Goal: Use online tool/utility: Utilize a website feature to perform a specific function

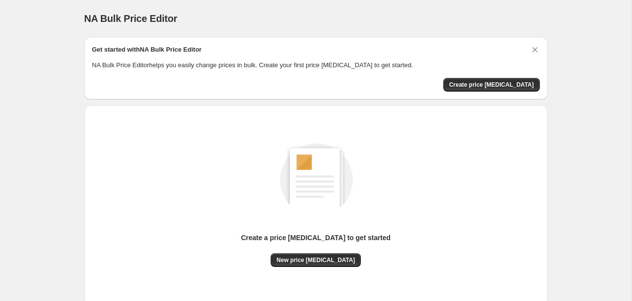
click at [8, 157] on div "NA Bulk Price Editor. This page is ready NA Bulk Price Editor Get started with …" at bounding box center [315, 182] width 631 height 365
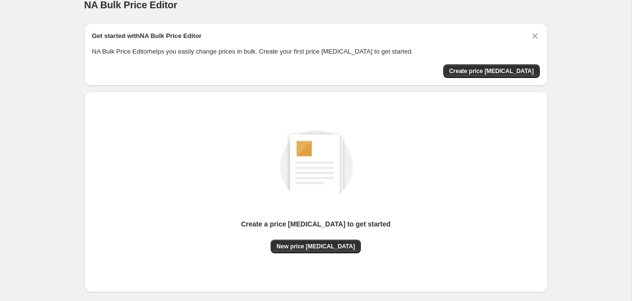
scroll to position [63, 0]
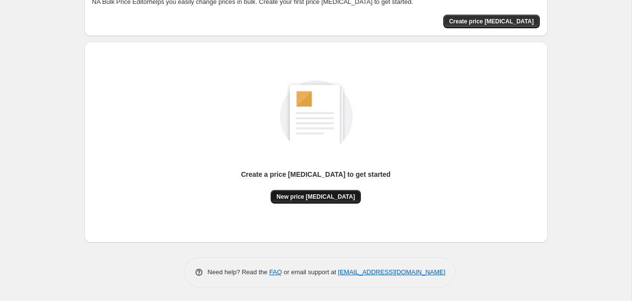
click at [296, 195] on span "New price [MEDICAL_DATA]" at bounding box center [315, 197] width 78 height 8
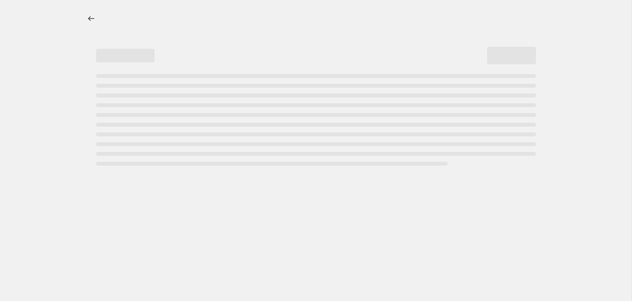
select select "percentage"
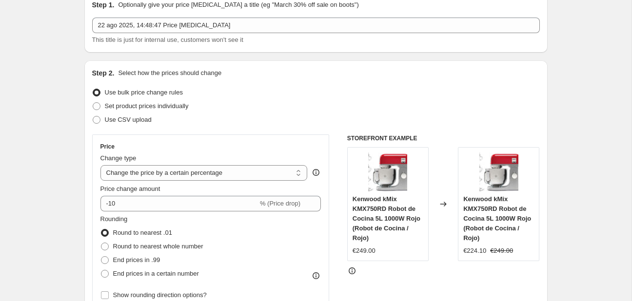
scroll to position [103, 0]
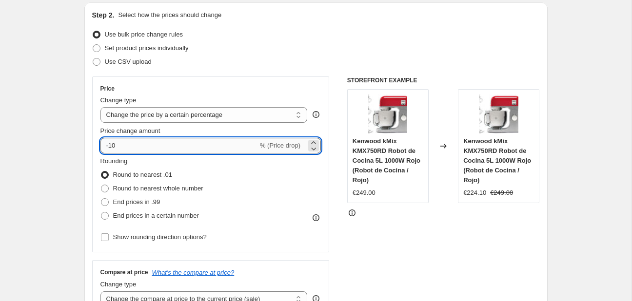
click at [155, 151] on input "-10" at bounding box center [178, 146] width 157 height 16
type input "-1"
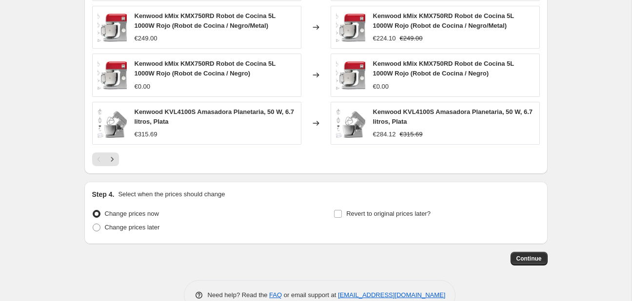
scroll to position [688, 0]
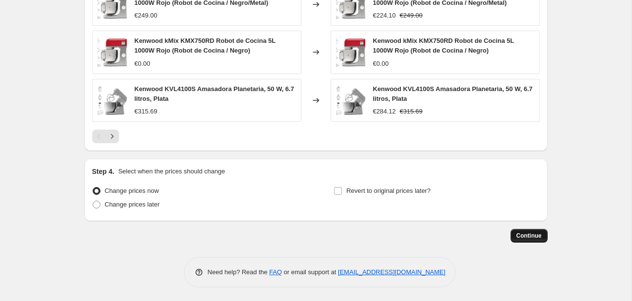
type input "-25"
click at [515, 234] on button "Continue" at bounding box center [528, 236] width 37 height 14
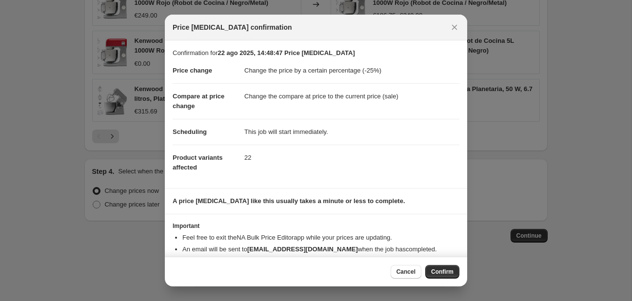
scroll to position [19, 0]
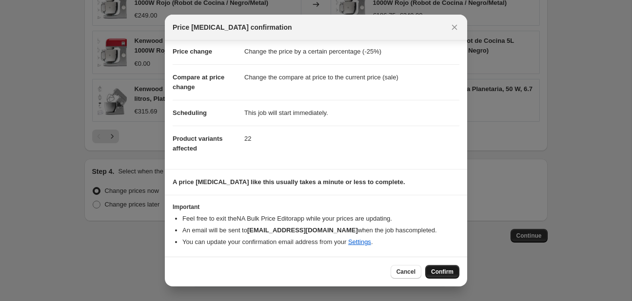
click at [432, 273] on button "Confirm" at bounding box center [442, 272] width 34 height 14
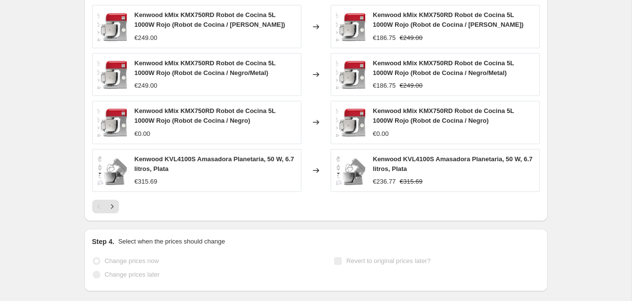
scroll to position [713, 0]
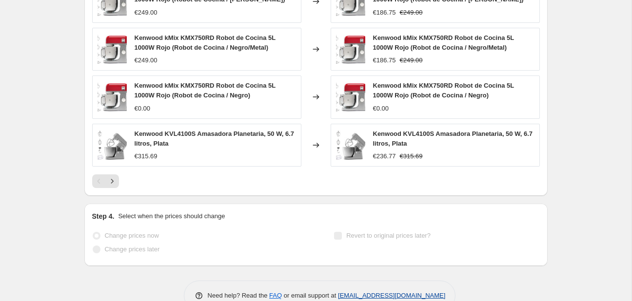
select select "percentage"
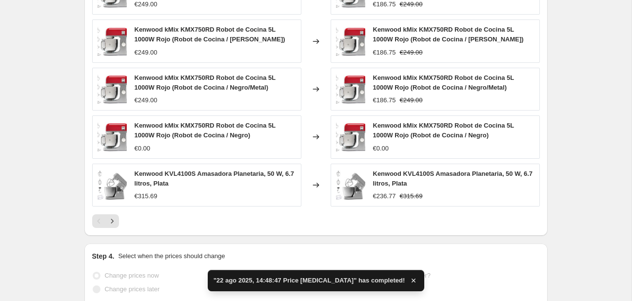
scroll to position [0, 0]
